Goal: Find contact information: Find contact information

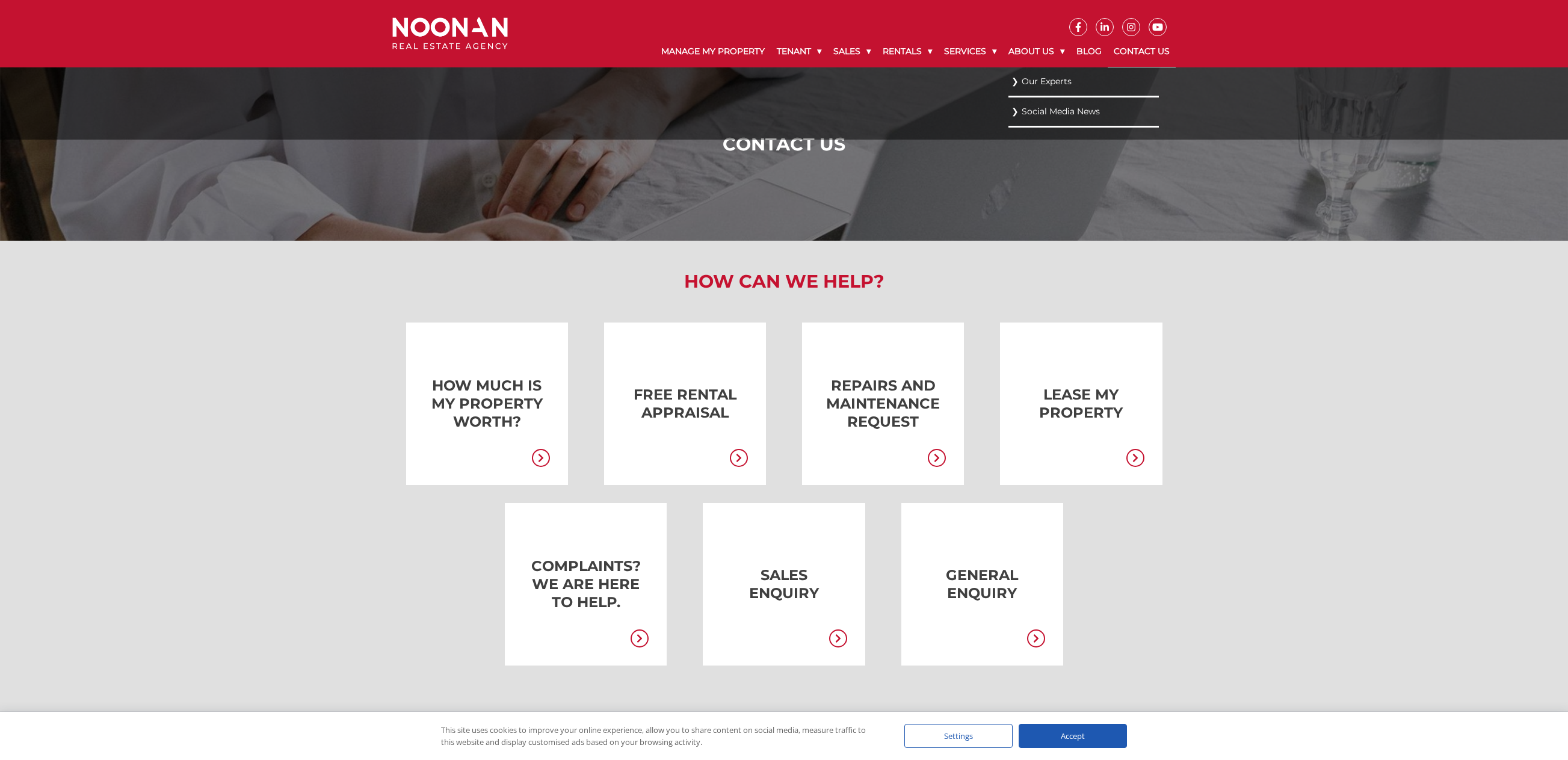
click at [1053, 83] on link "Our Experts" at bounding box center [1083, 81] width 145 height 16
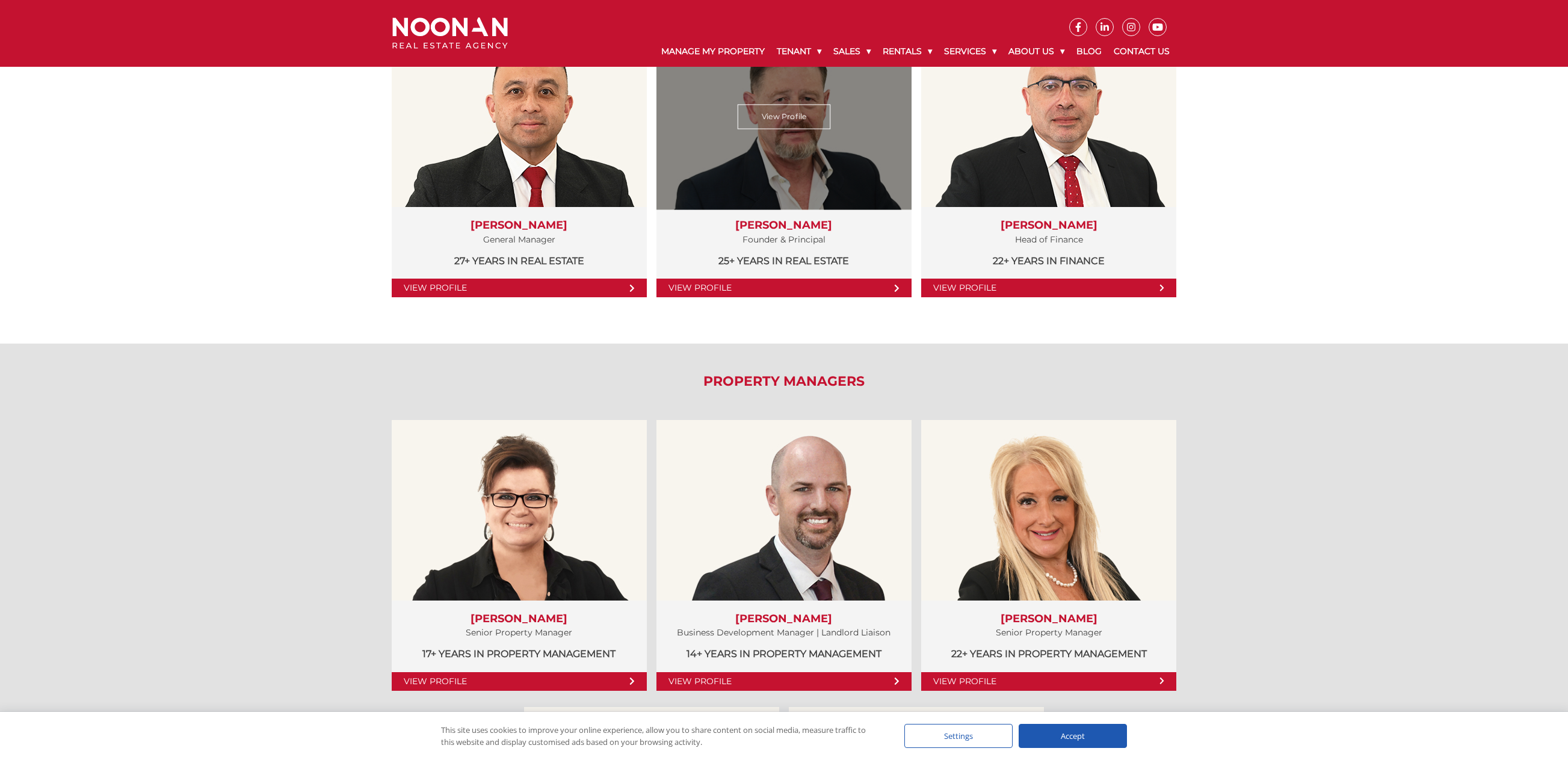
scroll to position [241, 0]
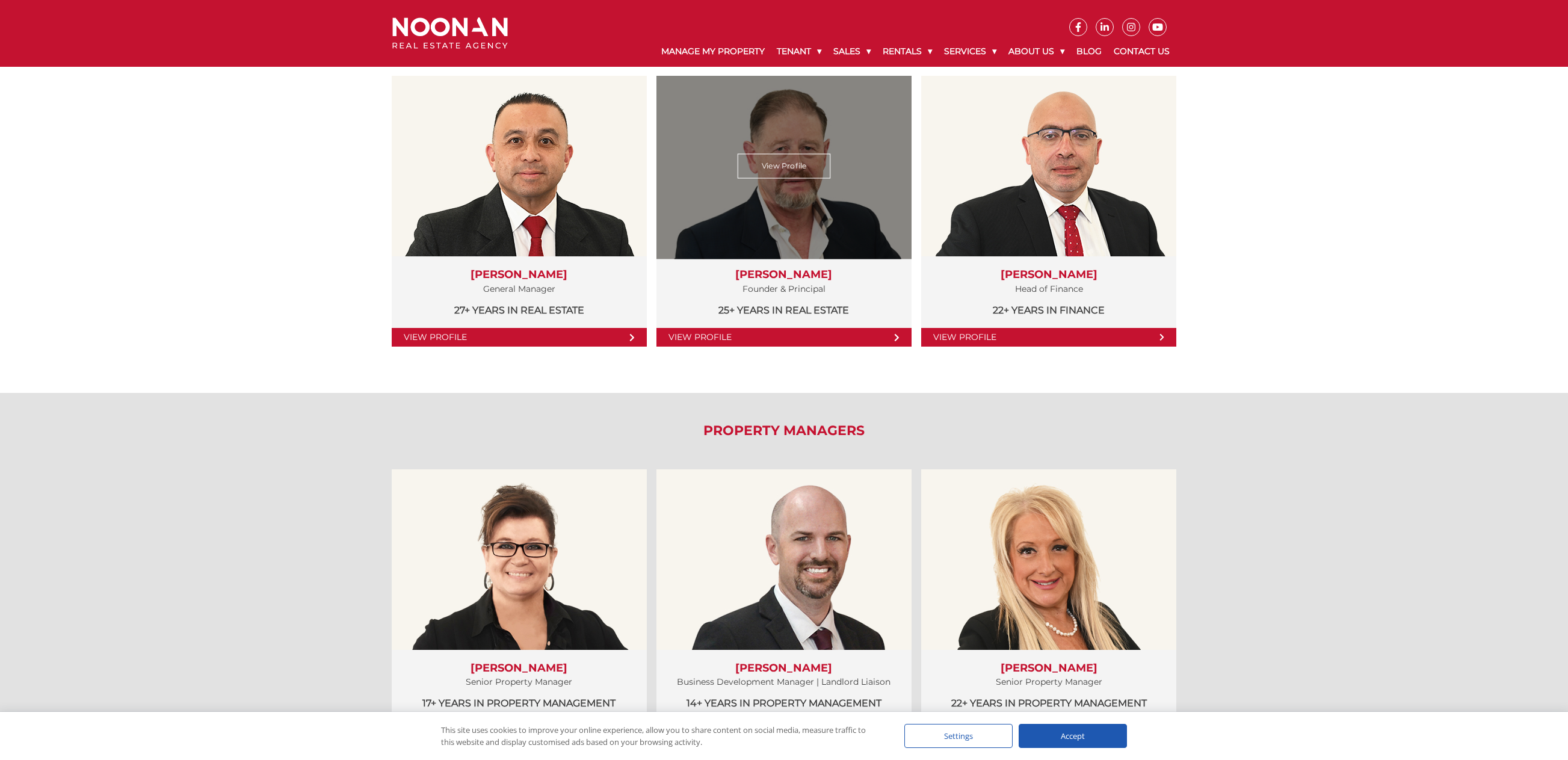
click at [790, 177] on link "View Profile" at bounding box center [784, 166] width 93 height 25
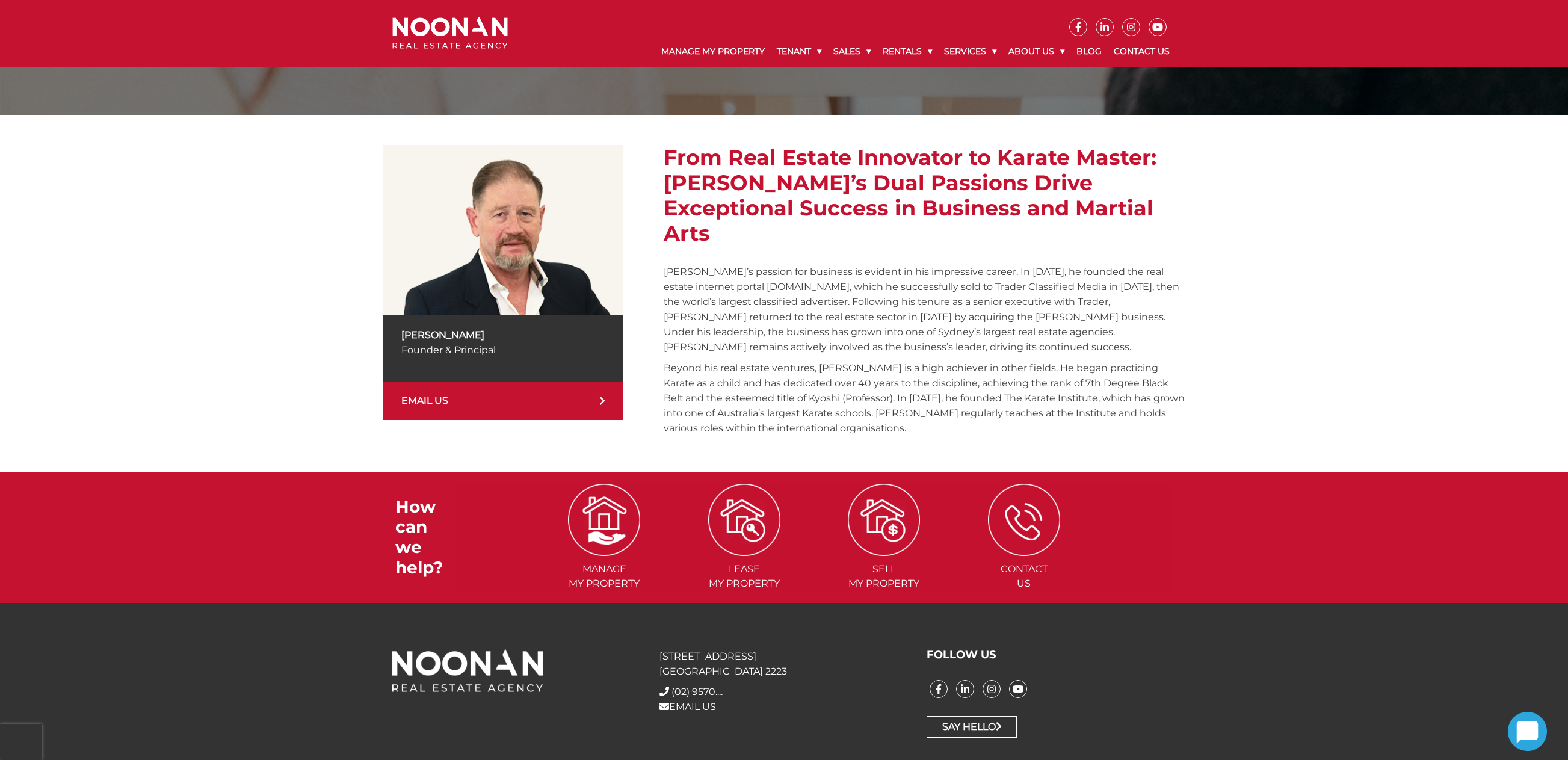
scroll to position [128, 0]
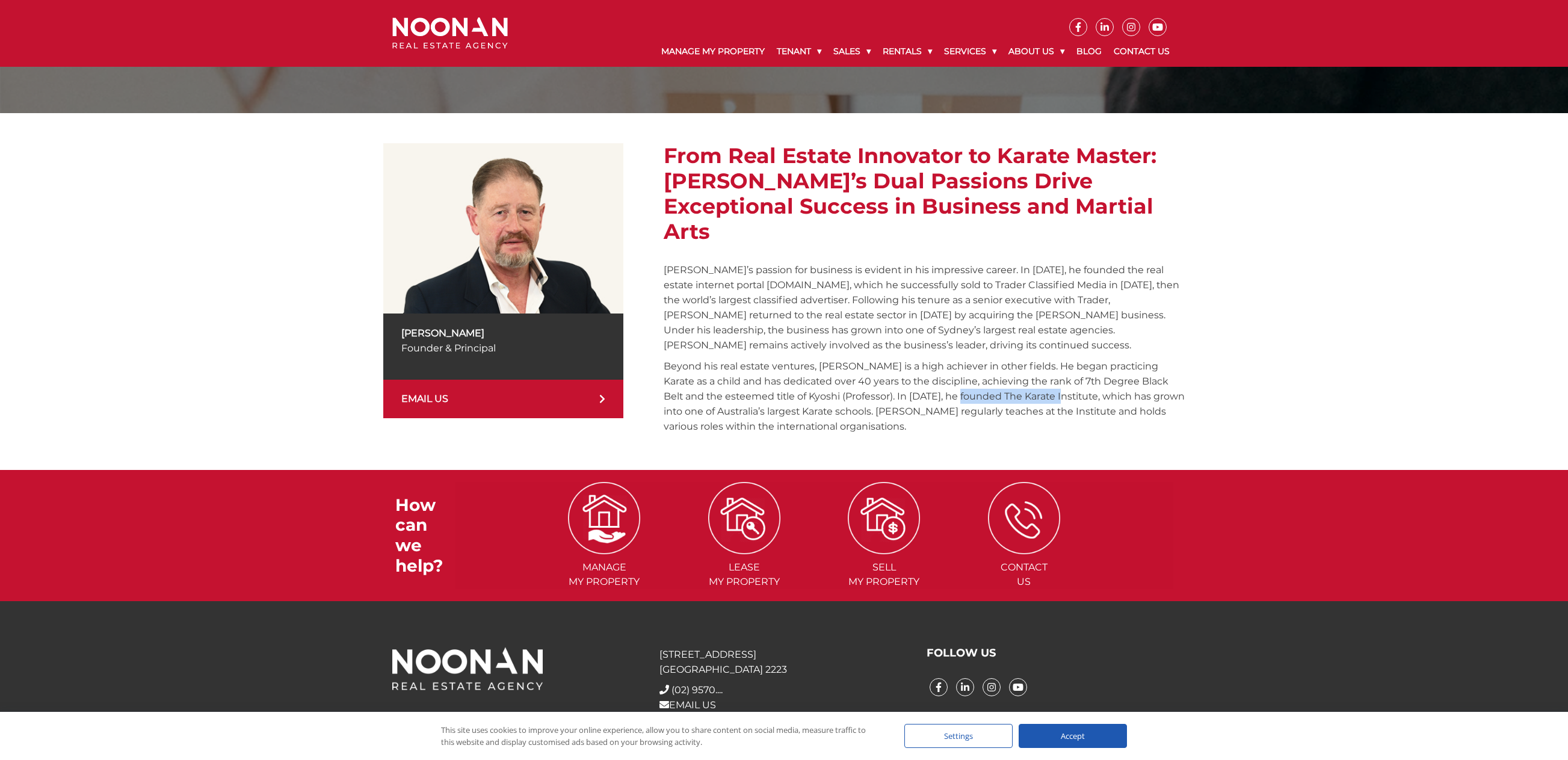
drag, startPoint x: 1031, startPoint y: 370, endPoint x: 937, endPoint y: 373, distance: 94.0
click at [937, 373] on p "Beyond his real estate ventures, Michael is a high achiever in other fields. He…" at bounding box center [924, 396] width 521 height 75
copy p "The Karate Institute"
